Goal: Navigation & Orientation: Understand site structure

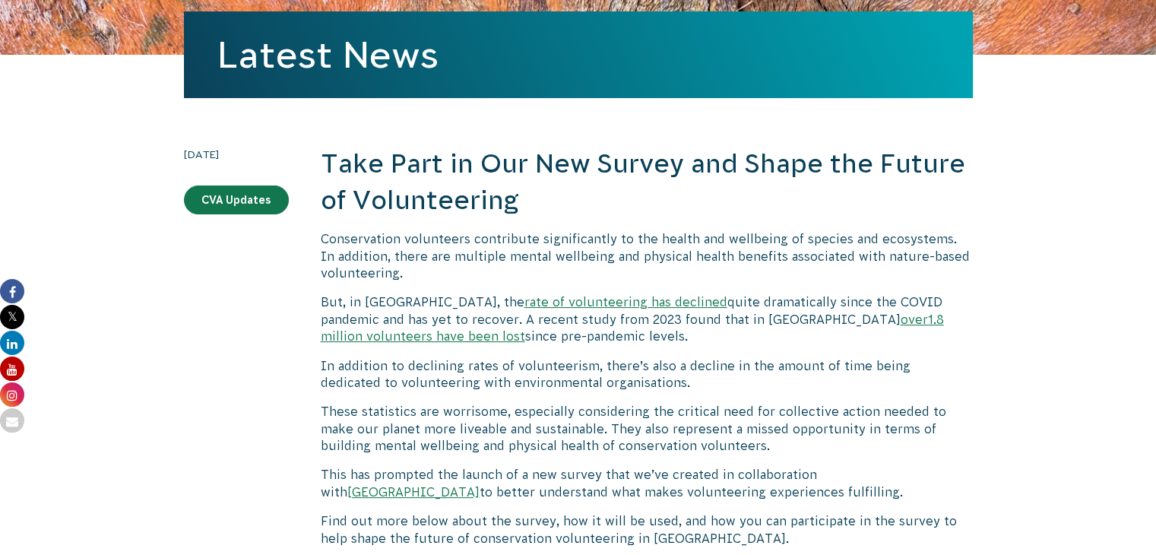
scroll to position [271, 0]
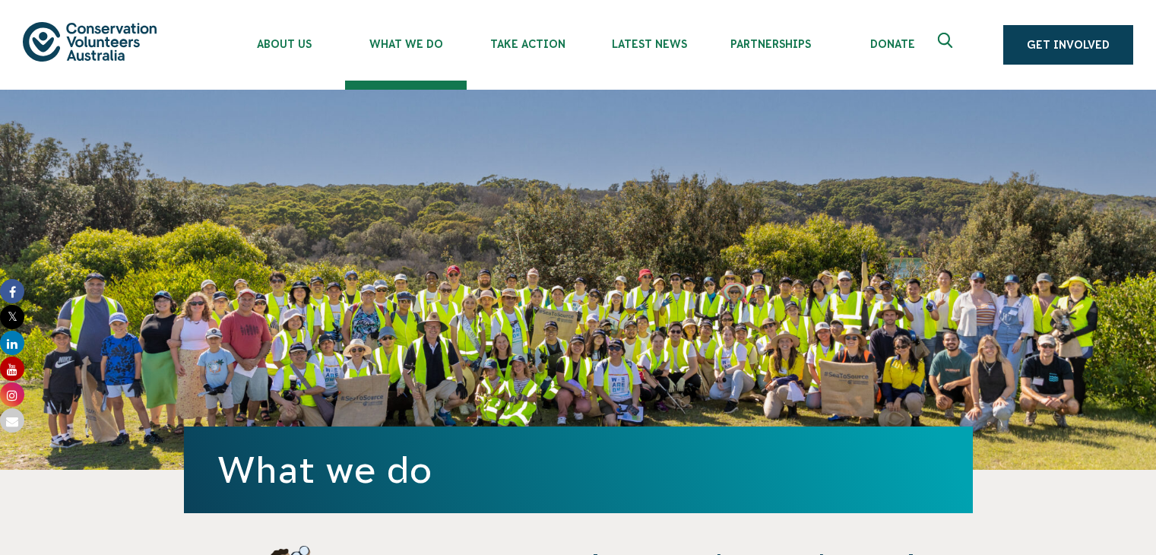
scroll to position [82, 0]
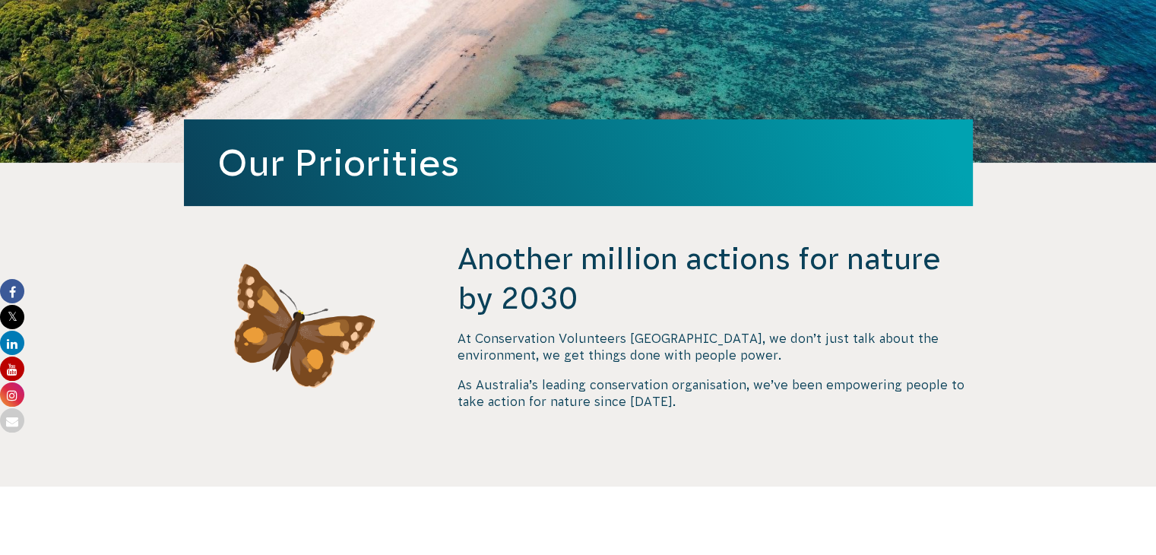
scroll to position [304, 0]
